Goal: Task Accomplishment & Management: Complete application form

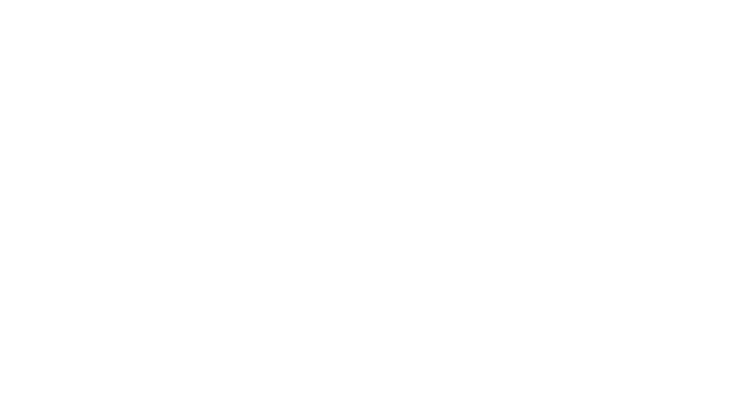
drag, startPoint x: 484, startPoint y: 198, endPoint x: 402, endPoint y: 197, distance: 82.1
click at [0, 0] on html at bounding box center [0, 0] width 0 height 0
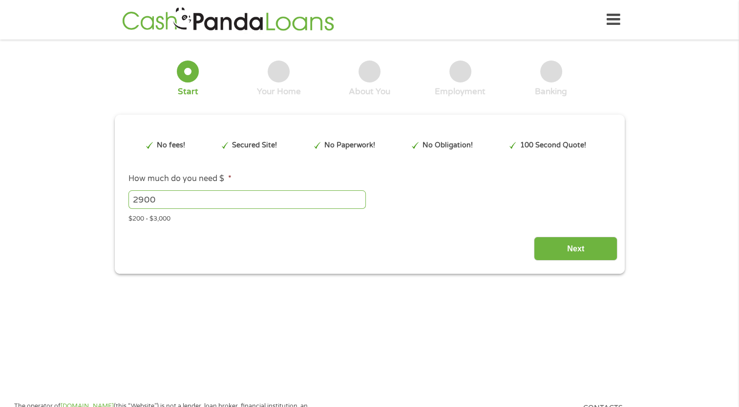
type input "EAIaIQobChMI-O_SgsyFkAMVEi1ECB382Q9HEAAYAyAAEgITaPD_BwE"
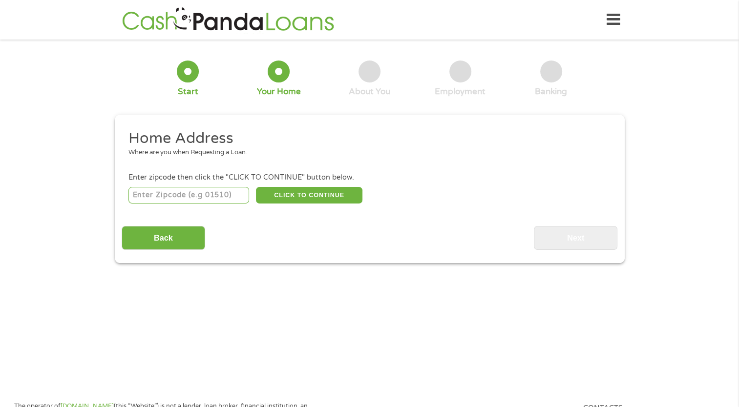
click at [182, 71] on div at bounding box center [188, 72] width 22 height 22
click at [195, 194] on input "number" at bounding box center [188, 195] width 121 height 17
type input "93433"
select select "[US_STATE]"
click at [294, 191] on button "CLICK TO CONTINUE" at bounding box center [309, 195] width 106 height 17
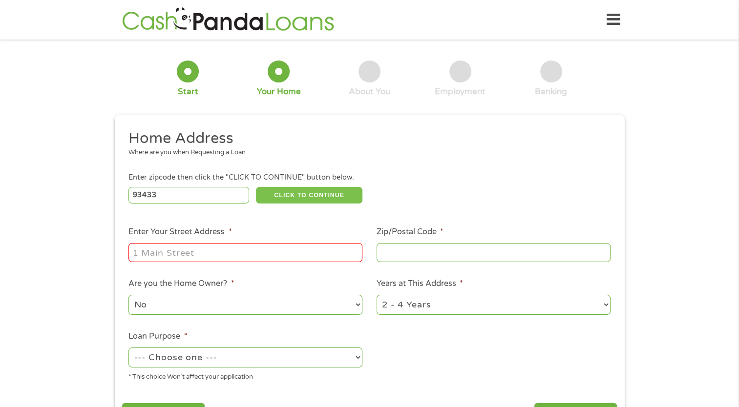
type input "93433"
type input "Grover Beach"
click at [223, 251] on input "Enter Your Street Address *" at bounding box center [245, 252] width 234 height 19
type input "154 n 16th street"
click at [457, 310] on select "1 Year or less 1 - 2 Years 2 - 4 Years Over 4 Years" at bounding box center [494, 305] width 234 height 20
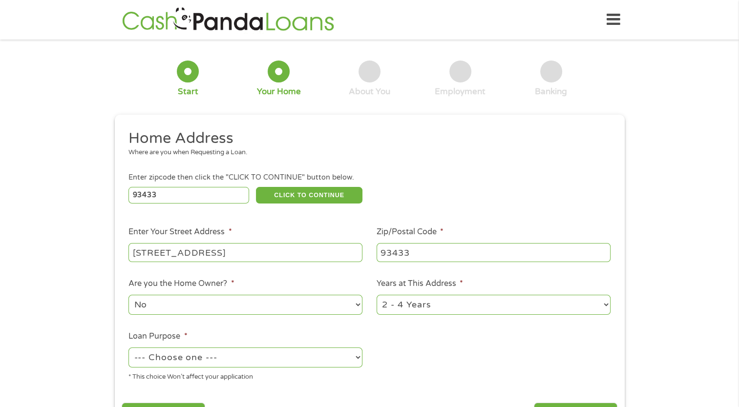
select select "24months"
click at [377, 296] on select "1 Year or less 1 - 2 Years 2 - 4 Years Over 4 Years" at bounding box center [494, 305] width 234 height 20
click at [232, 364] on select "--- Choose one --- Pay Bills Debt Consolidation Home Improvement Major Purchase…" at bounding box center [245, 358] width 234 height 20
select select "paybills"
click at [128, 349] on select "--- Choose one --- Pay Bills Debt Consolidation Home Improvement Major Purchase…" at bounding box center [245, 358] width 234 height 20
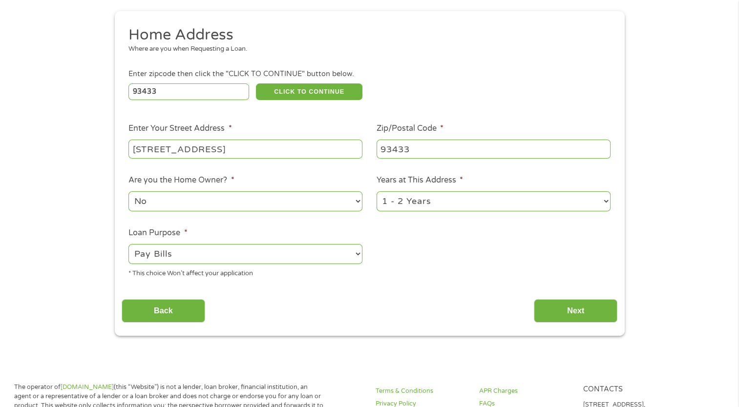
scroll to position [125, 0]
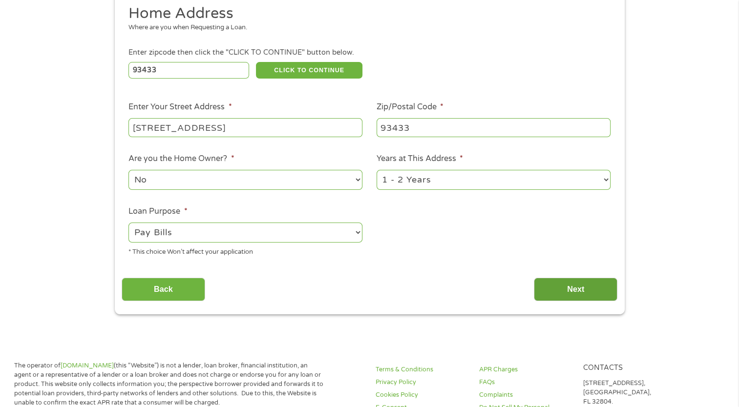
click at [584, 288] on input "Next" at bounding box center [576, 290] width 84 height 24
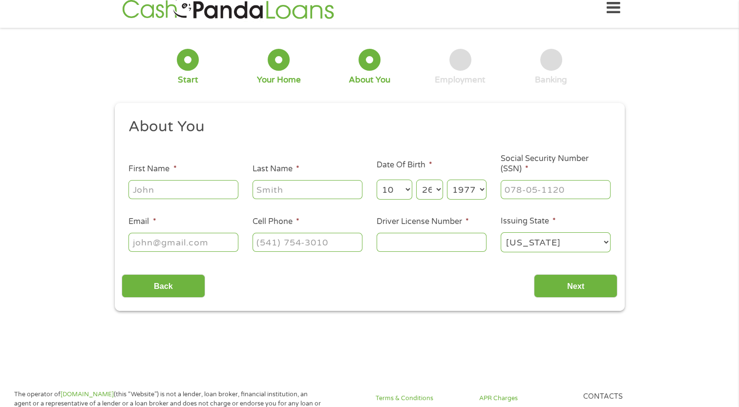
scroll to position [0, 0]
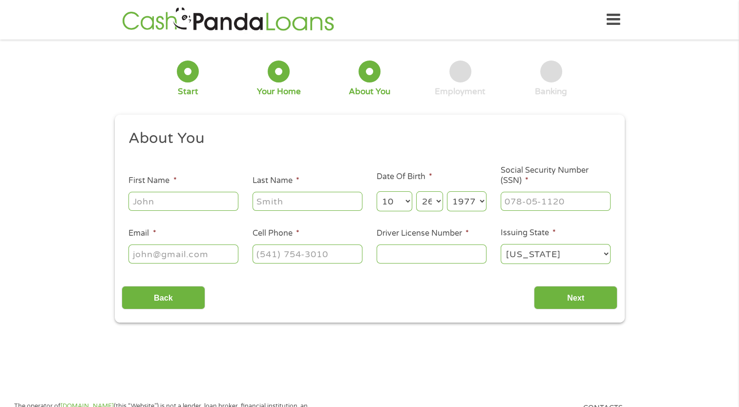
click at [584, 288] on input "Next" at bounding box center [576, 298] width 84 height 24
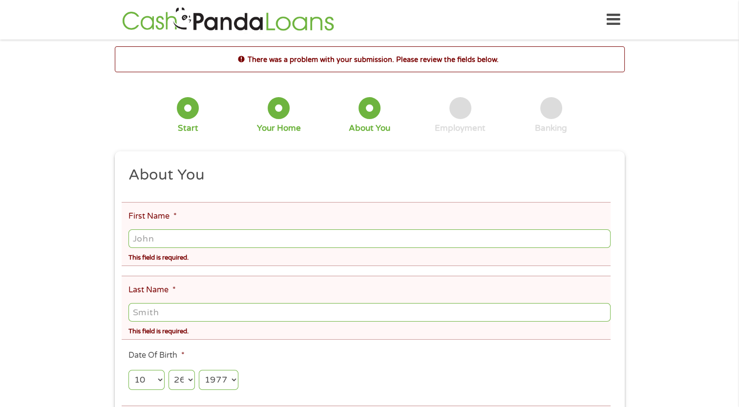
scroll to position [4, 4]
click at [584, 288] on li "Last Name * This field is required." at bounding box center [366, 308] width 489 height 64
click at [579, 288] on li "Last Name * This field is required." at bounding box center [366, 308] width 489 height 64
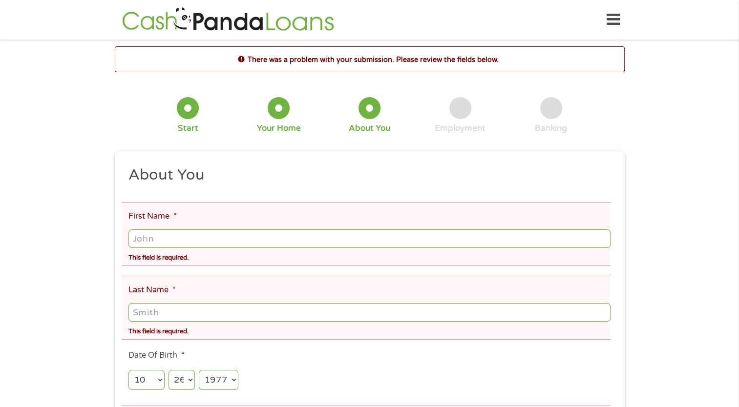
drag, startPoint x: 556, startPoint y: 288, endPoint x: 561, endPoint y: 290, distance: 5.6
click at [561, 290] on li "Last Name * This field is required." at bounding box center [366, 308] width 489 height 64
click at [257, 241] on input "First Name *" at bounding box center [369, 239] width 482 height 19
type input "b"
type input "ERNEST"
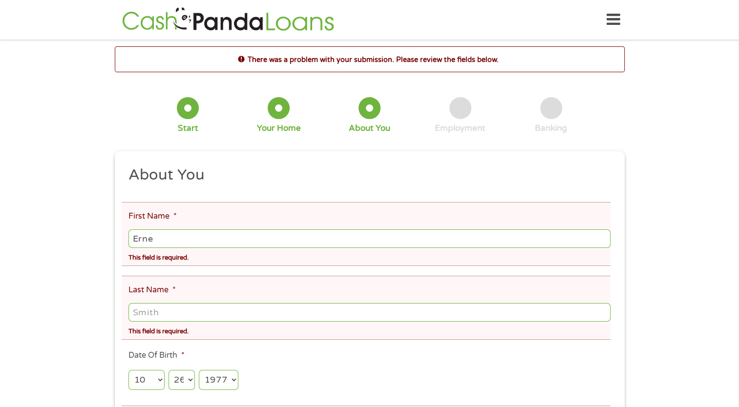
type input "MARTIN"
type input "bobthesurfer1977@gmail.com"
type input "(720) 830-5671"
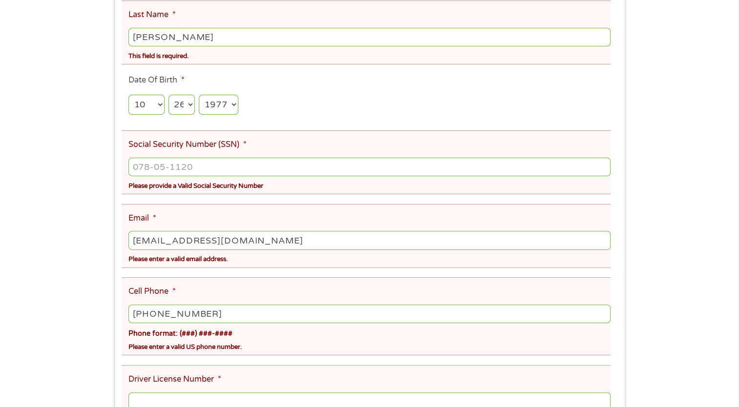
scroll to position [282, 0]
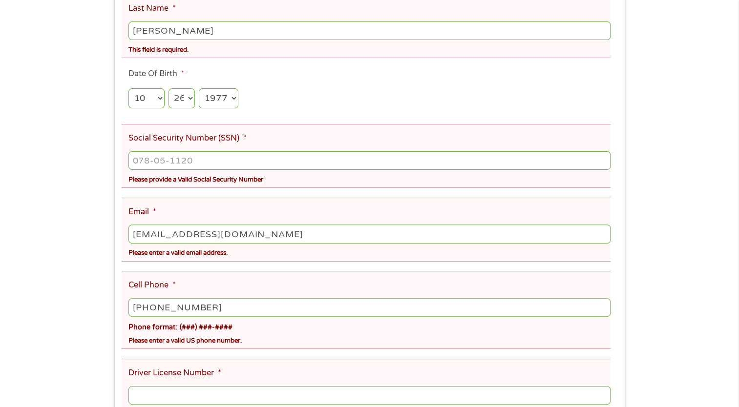
type input "___-__-____"
click at [334, 160] on input "___-__-____" at bounding box center [369, 160] width 482 height 19
click at [156, 161] on input "___-__-____" at bounding box center [369, 160] width 482 height 19
click at [142, 161] on input "___-__-____" at bounding box center [369, 160] width 482 height 19
type input "591-72-5063"
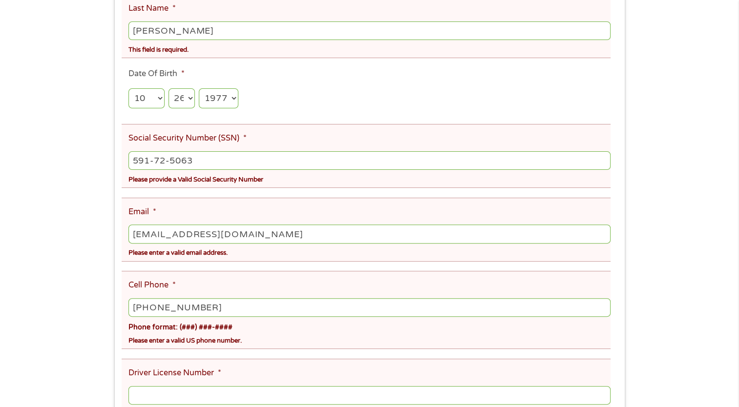
click at [273, 394] on input "Driver License Number *" at bounding box center [369, 395] width 482 height 19
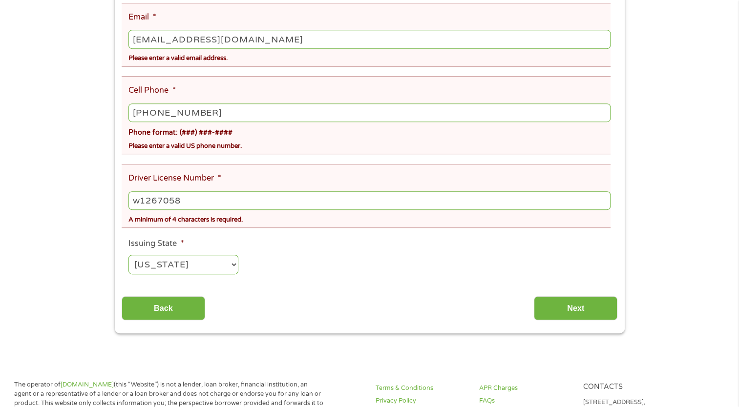
scroll to position [478, 0]
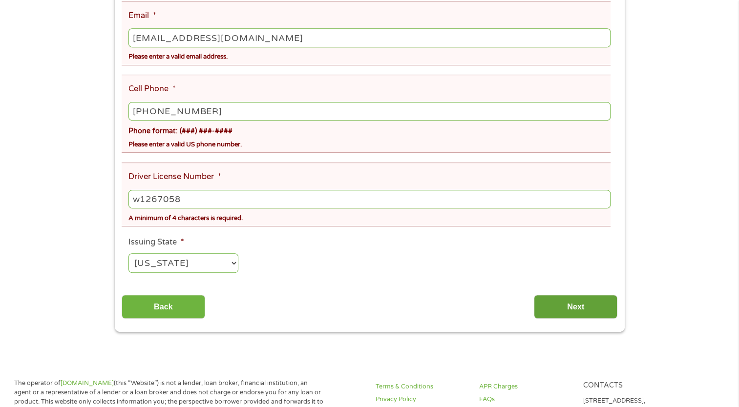
type input "w1267058"
click at [585, 309] on input "Next" at bounding box center [576, 307] width 84 height 24
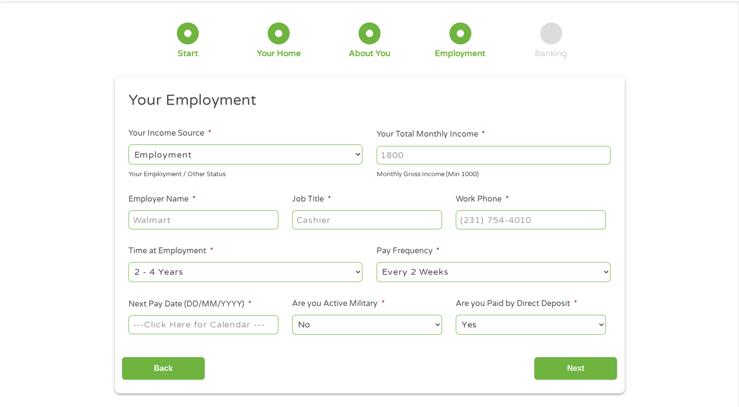
scroll to position [0, 0]
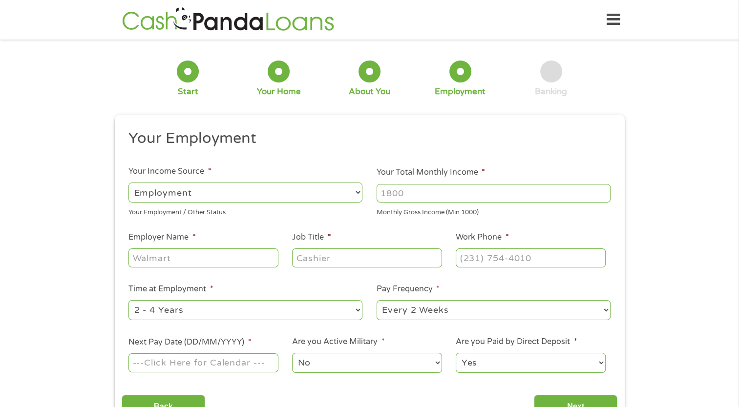
click at [432, 195] on input "Your Total Monthly Income *" at bounding box center [494, 193] width 234 height 19
type input "10000"
click at [256, 263] on input "Employer Name *" at bounding box center [202, 258] width 149 height 19
type input "Nexa Mortgage"
type input "loan officer"
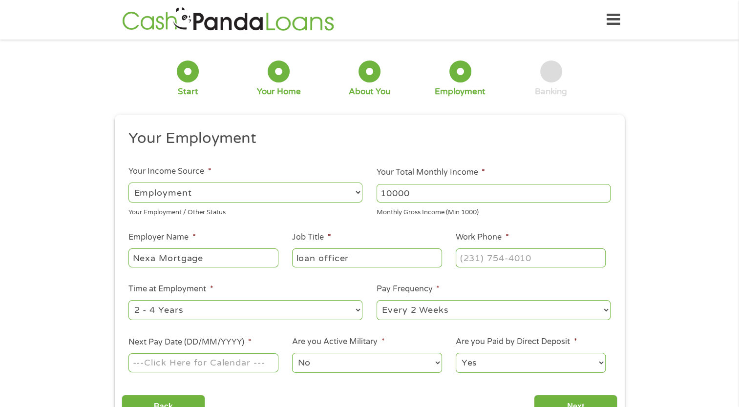
click at [260, 324] on ul "Your Employment Your Income Source * --- Choose one --- Employment Self Employe…" at bounding box center [370, 255] width 496 height 253
click at [499, 262] on input "(___) ___-____" at bounding box center [530, 258] width 149 height 19
type input "(720) 830-5671"
click at [452, 307] on select "--- Choose one --- Every 2 Weeks Every Week Monthly Semi-Monthly" at bounding box center [494, 310] width 234 height 20
select select "monthly"
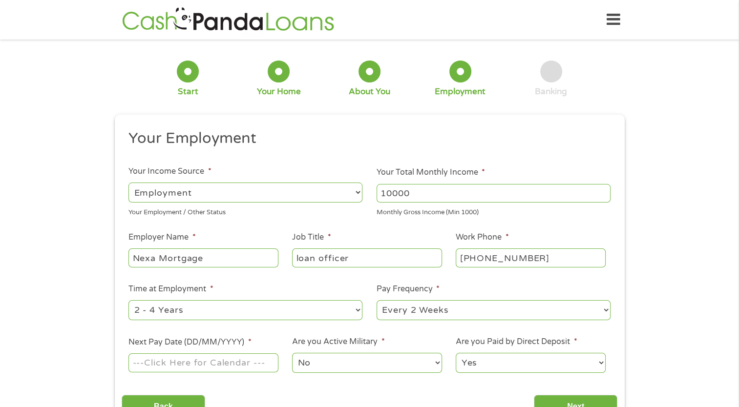
click at [377, 301] on select "--- Choose one --- Every 2 Weeks Every Week Monthly Semi-Monthly" at bounding box center [494, 310] width 234 height 20
click at [248, 359] on input "Next Pay Date (DD/MM/YYYY) *" at bounding box center [202, 363] width 149 height 19
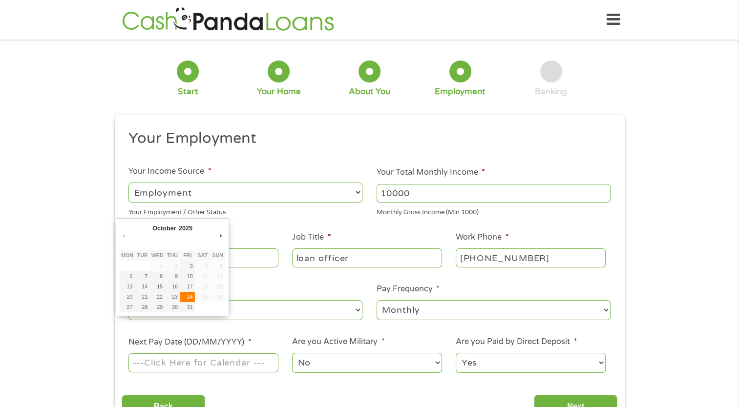
type input "24/10/2025"
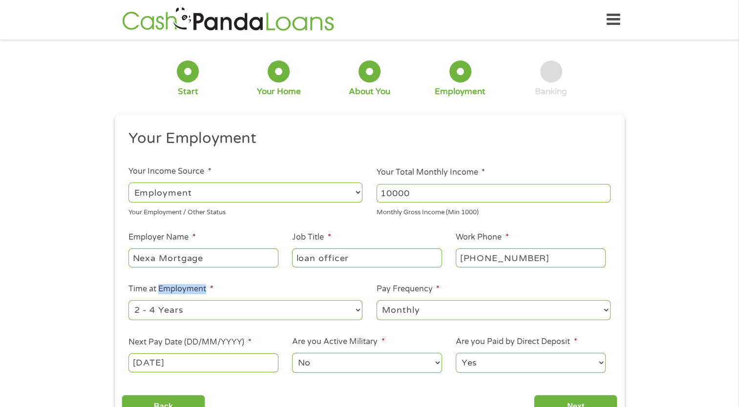
click at [190, 293] on label "Time at Employment *" at bounding box center [170, 289] width 84 height 10
click at [190, 300] on select "--- Choose one --- 1 Year or less 1 - 2 Years 2 - 4 Years Over 4 Years" at bounding box center [245, 310] width 234 height 20
click at [314, 357] on select "No Yes" at bounding box center [366, 363] width 149 height 20
click at [514, 358] on select "Yes No" at bounding box center [530, 363] width 149 height 20
click at [456, 354] on select "Yes No" at bounding box center [530, 363] width 149 height 20
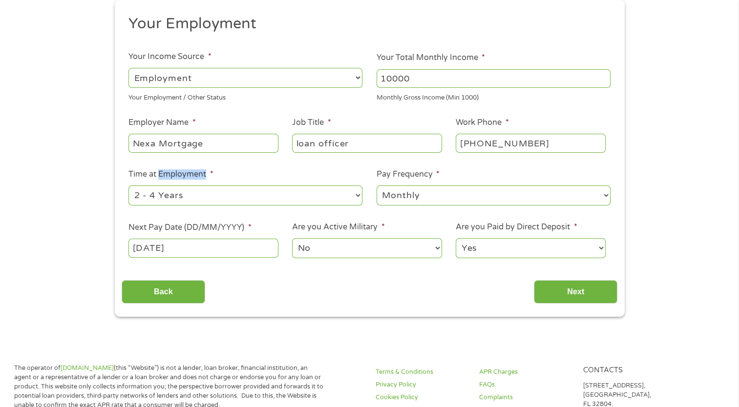
scroll to position [147, 0]
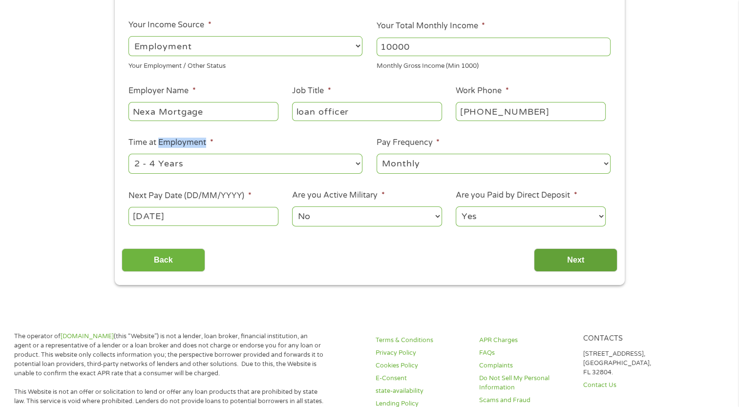
click at [586, 255] on input "Next" at bounding box center [576, 261] width 84 height 24
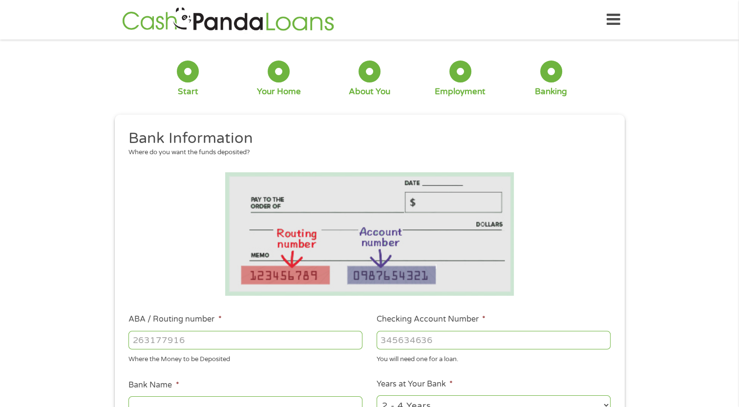
scroll to position [43, 4]
click at [192, 343] on input "ABA / Routing number *" at bounding box center [245, 340] width 234 height 19
type input "051000017"
type input "BANK OF AMERICA NA"
type input "051000017"
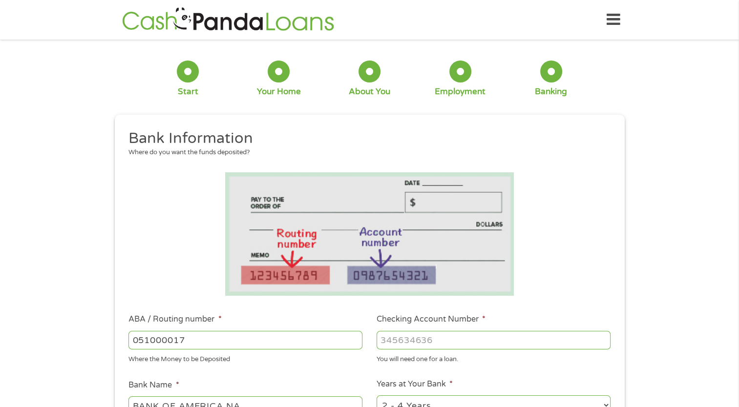
type input "4"
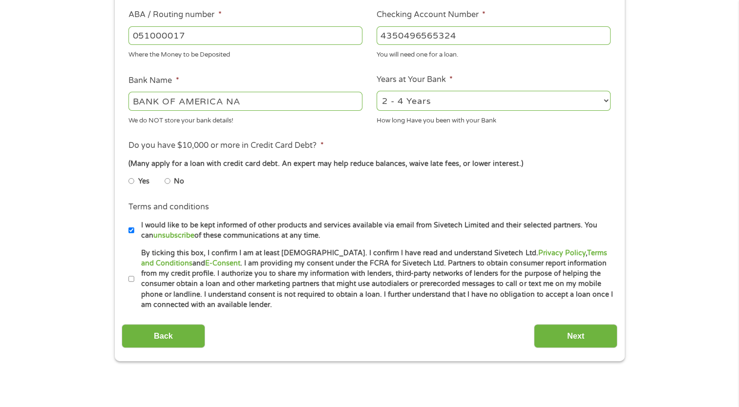
scroll to position [309, 0]
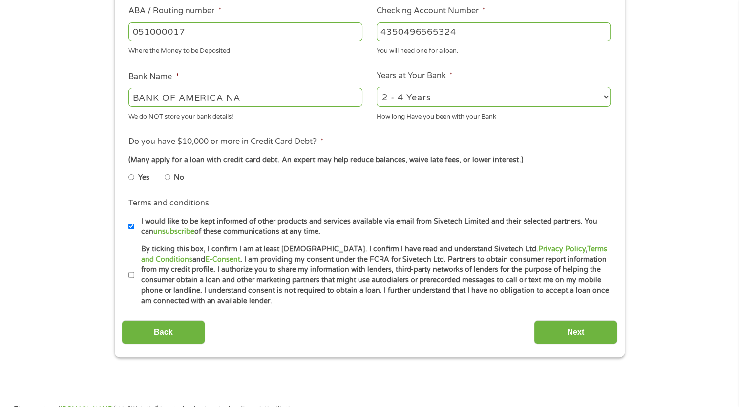
type input "4350496565324"
click at [169, 177] on input "No" at bounding box center [168, 177] width 6 height 16
radio input "true"
click at [132, 274] on input "By ticking this box, I confirm I am at least 18 years old. I confirm I have rea…" at bounding box center [131, 276] width 6 height 16
checkbox input "true"
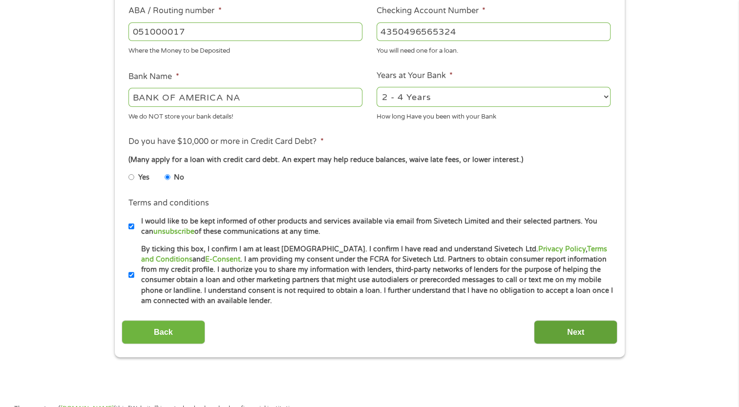
click at [563, 328] on input "Next" at bounding box center [576, 332] width 84 height 24
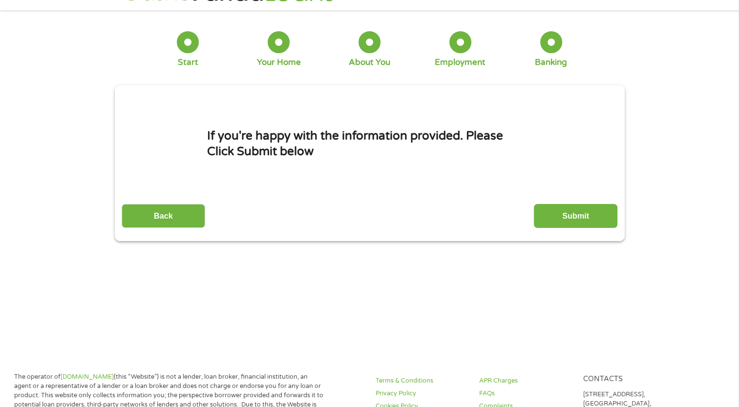
scroll to position [0, 0]
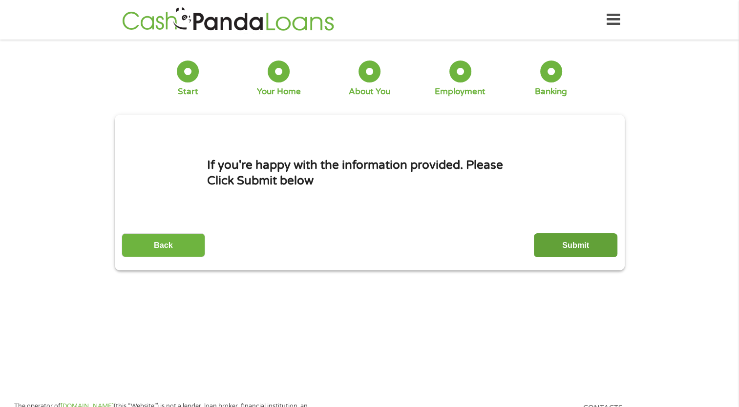
click at [564, 237] on input "Submit" at bounding box center [576, 245] width 84 height 24
